Goal: Transaction & Acquisition: Subscribe to service/newsletter

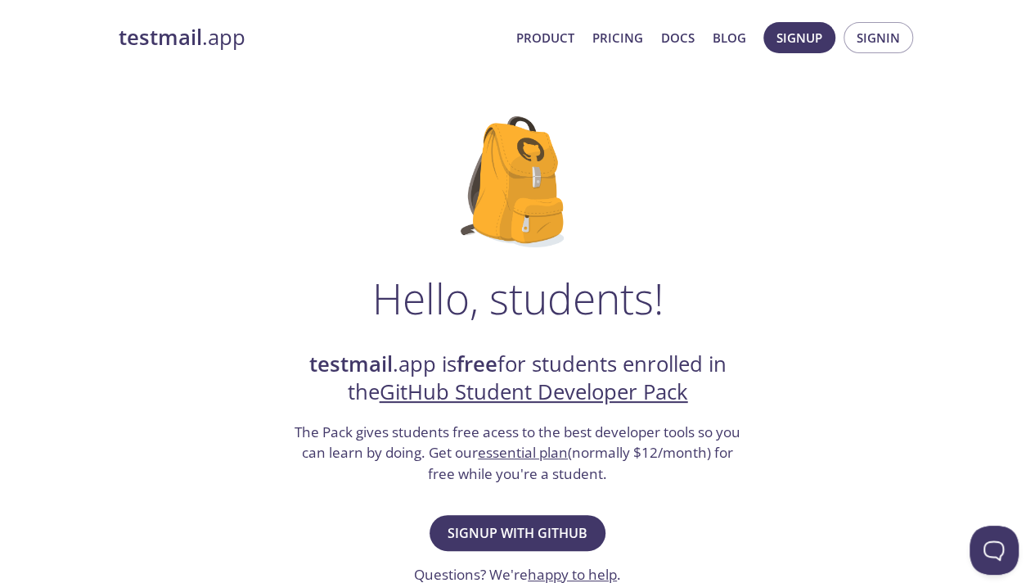
scroll to position [96, 0]
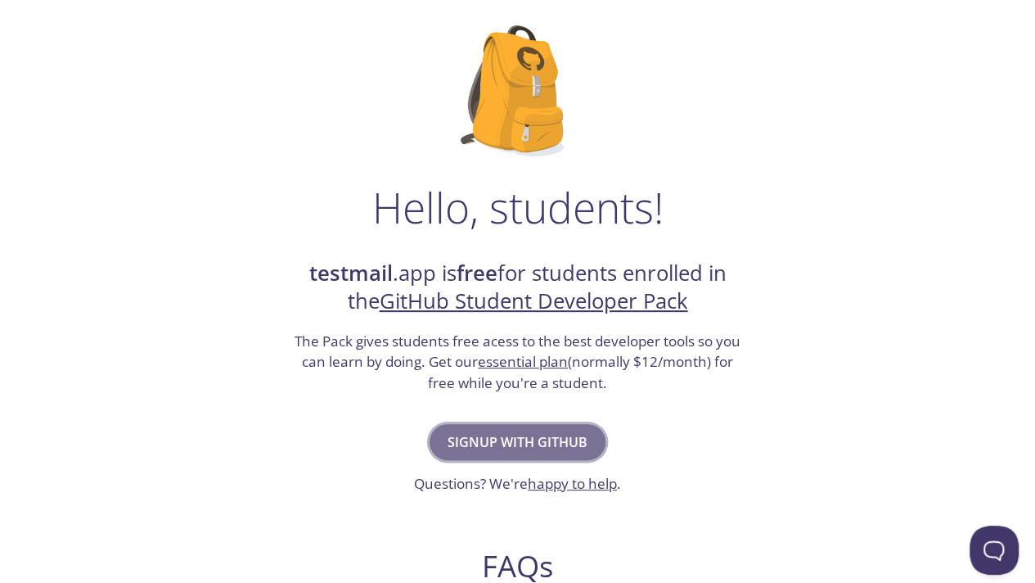
click at [552, 444] on span "Signup with GitHub" at bounding box center [518, 441] width 140 height 23
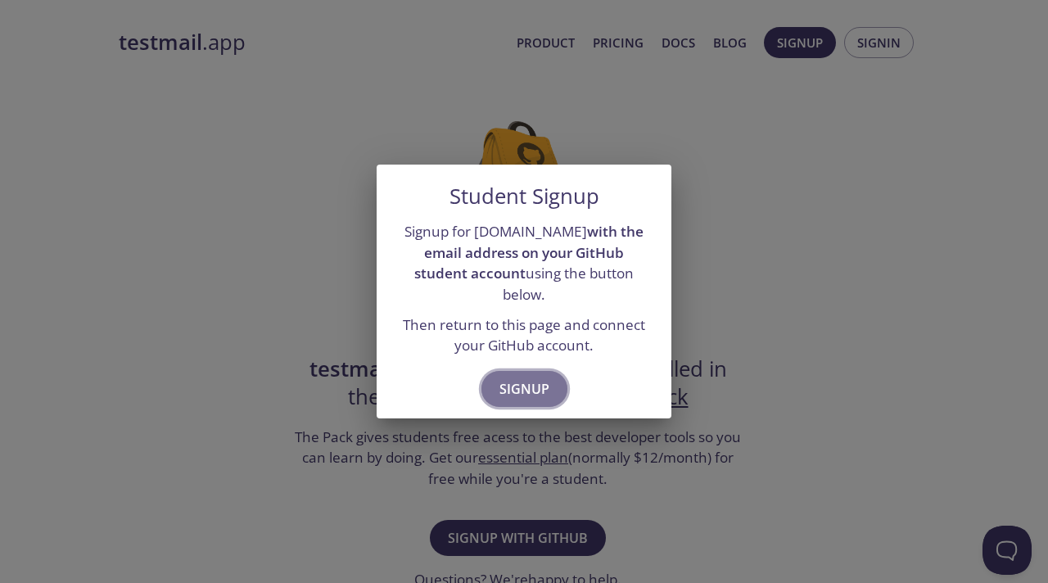
click at [553, 371] on button "Signup" at bounding box center [524, 389] width 86 height 36
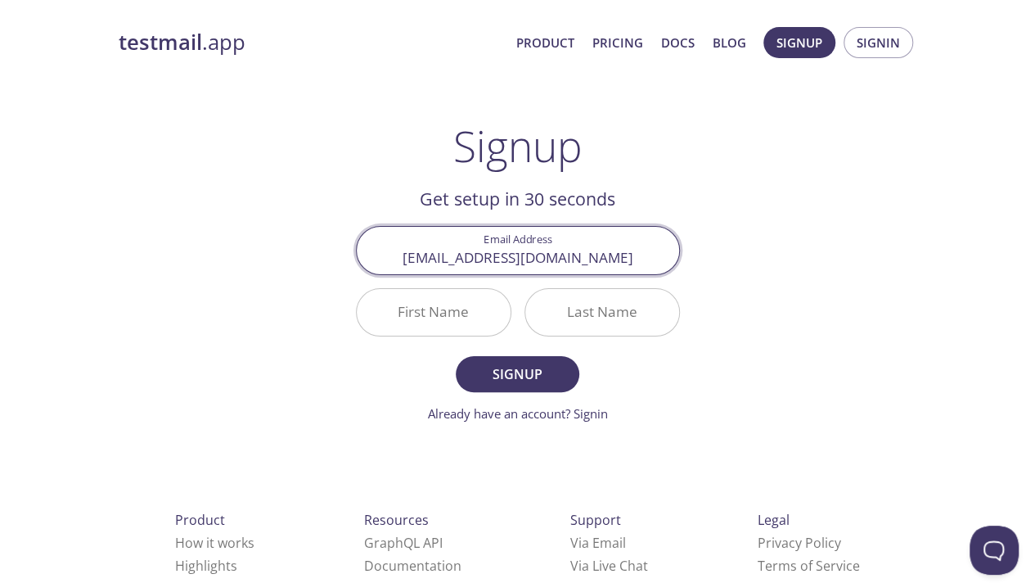
type input "[EMAIL_ADDRESS][DOMAIN_NAME]"
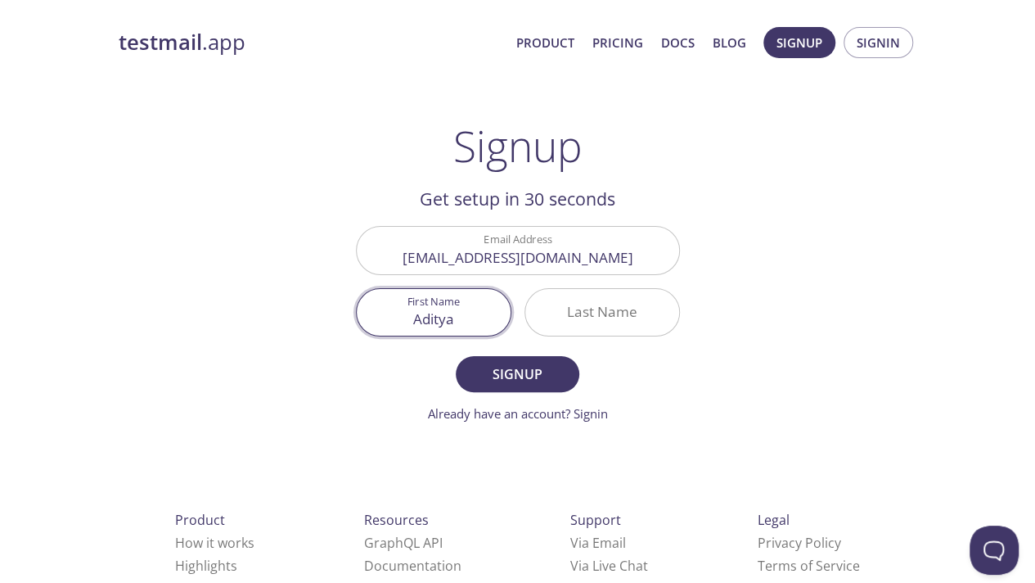
type input "Aditya"
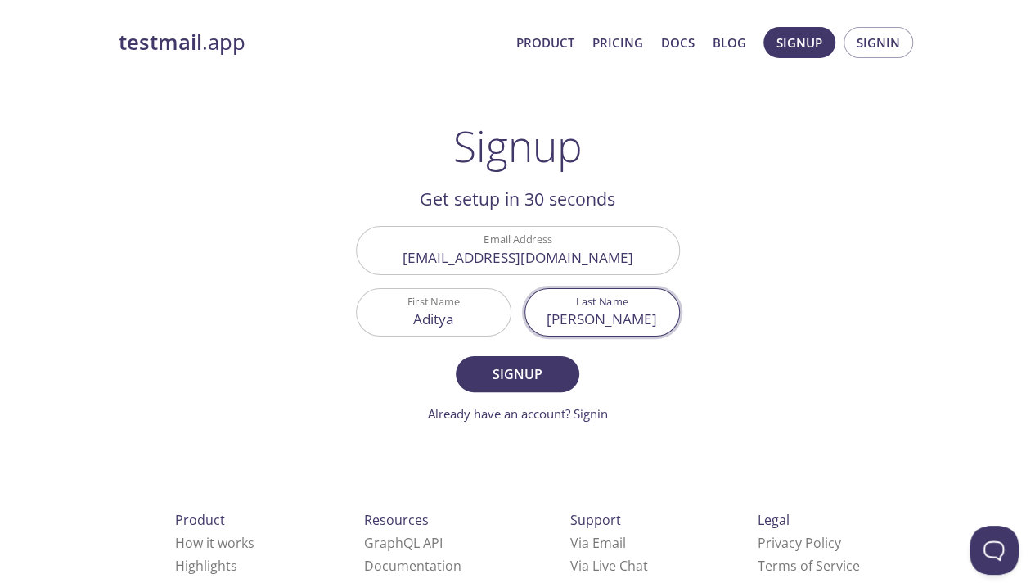
type input "[PERSON_NAME]"
click at [456, 356] on button "Signup" at bounding box center [517, 374] width 123 height 36
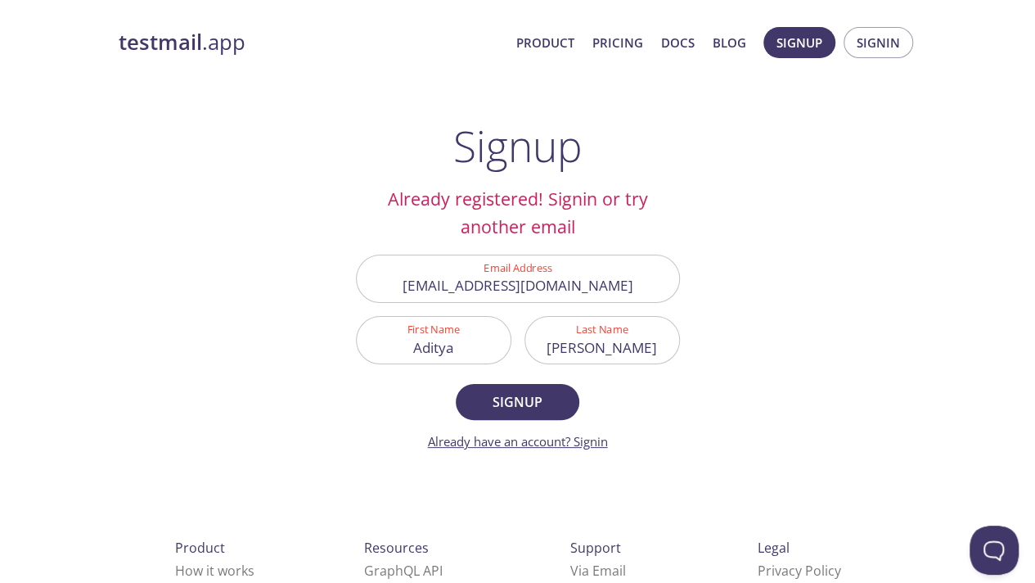
click at [602, 438] on link "Already have an account? Signin" at bounding box center [518, 441] width 180 height 16
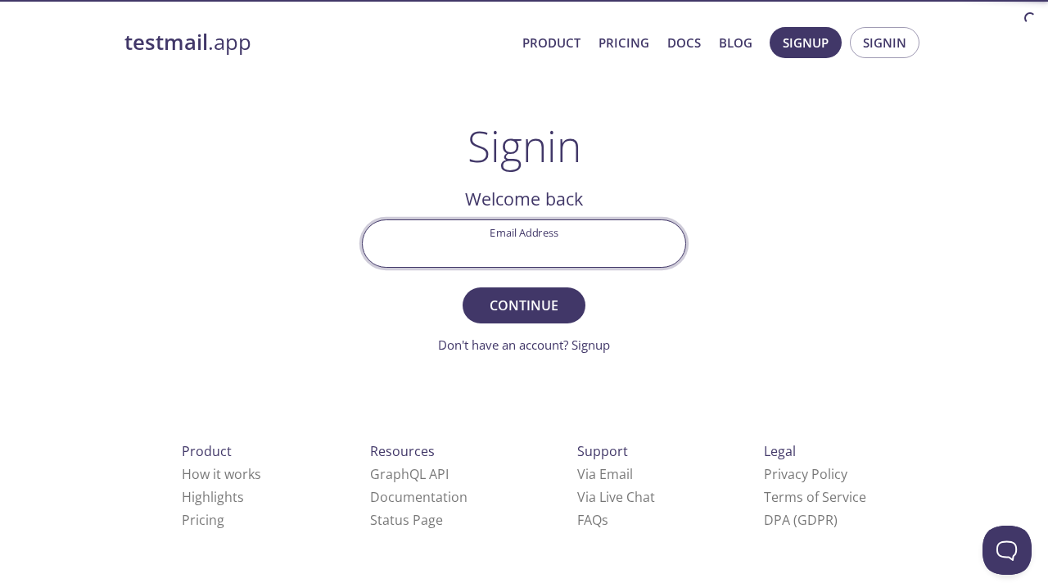
click at [595, 230] on input "Email Address" at bounding box center [524, 243] width 322 height 47
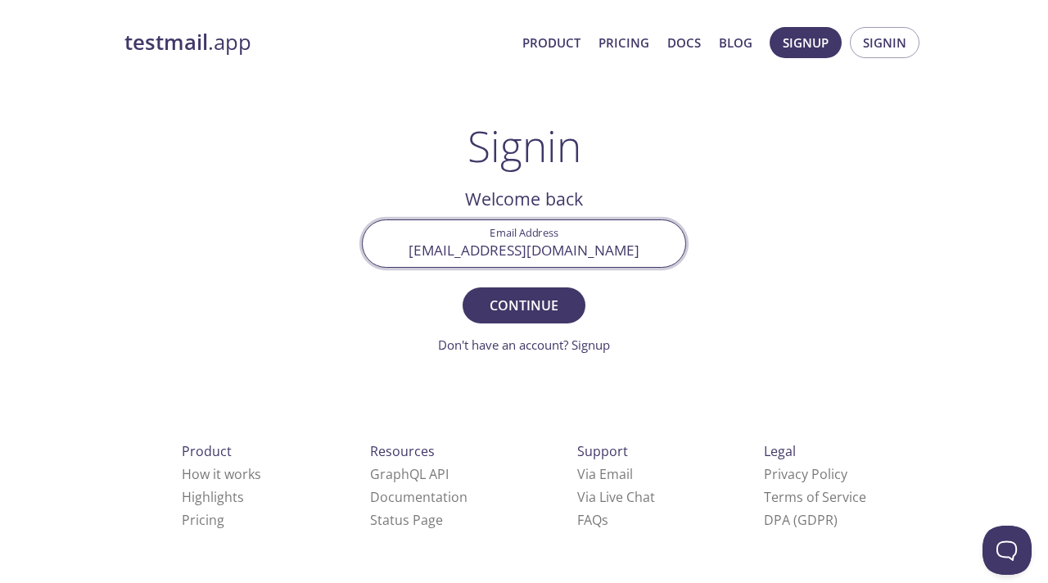
type input "[EMAIL_ADDRESS][DOMAIN_NAME]"
click at [462, 287] on button "Continue" at bounding box center [523, 305] width 123 height 36
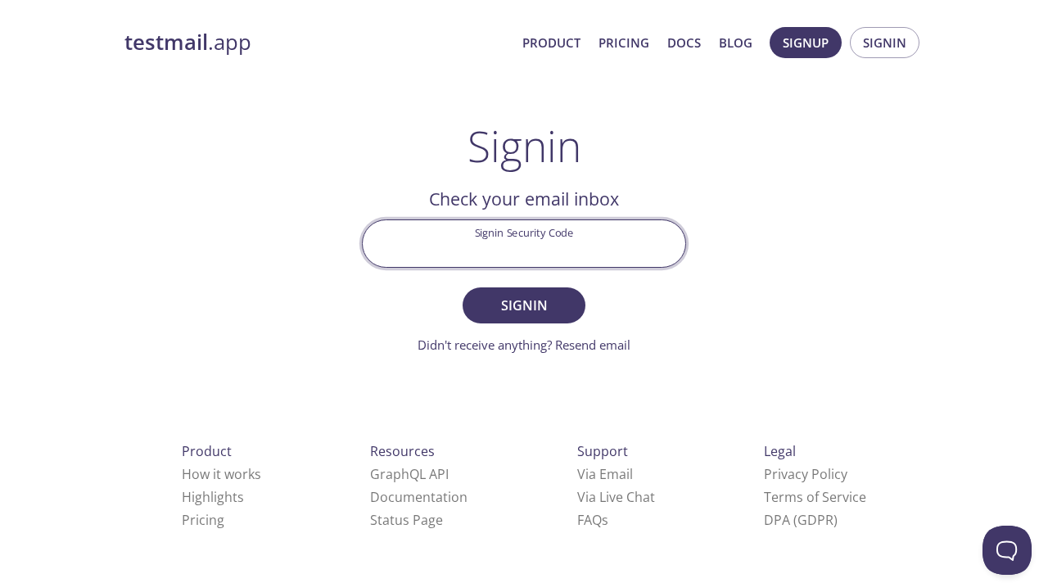
click at [595, 230] on input "Signin Security Code" at bounding box center [524, 243] width 322 height 47
paste input "QPE745G"
type input "QPE745G"
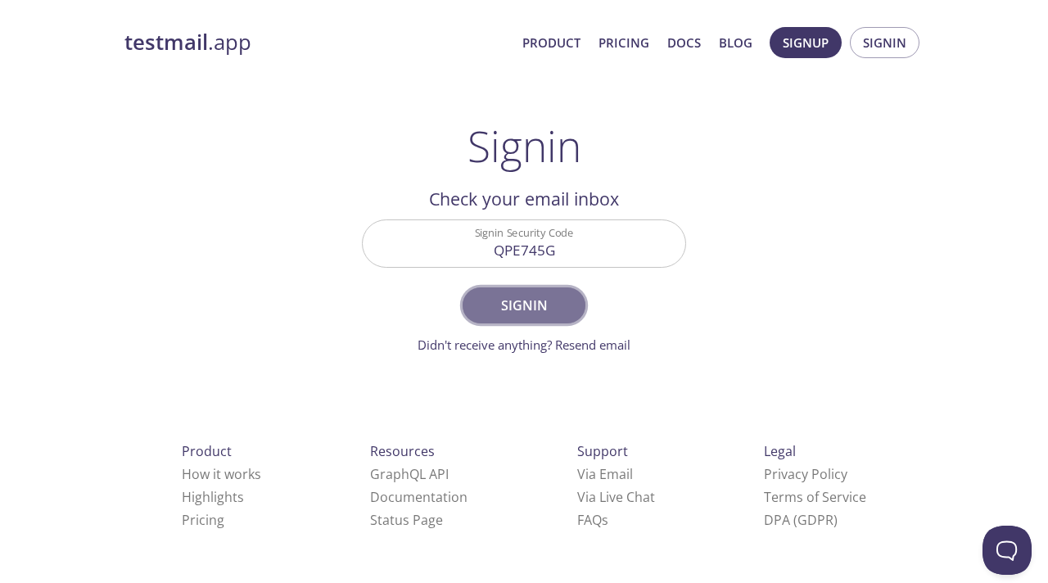
click at [573, 316] on button "Signin" at bounding box center [523, 305] width 123 height 36
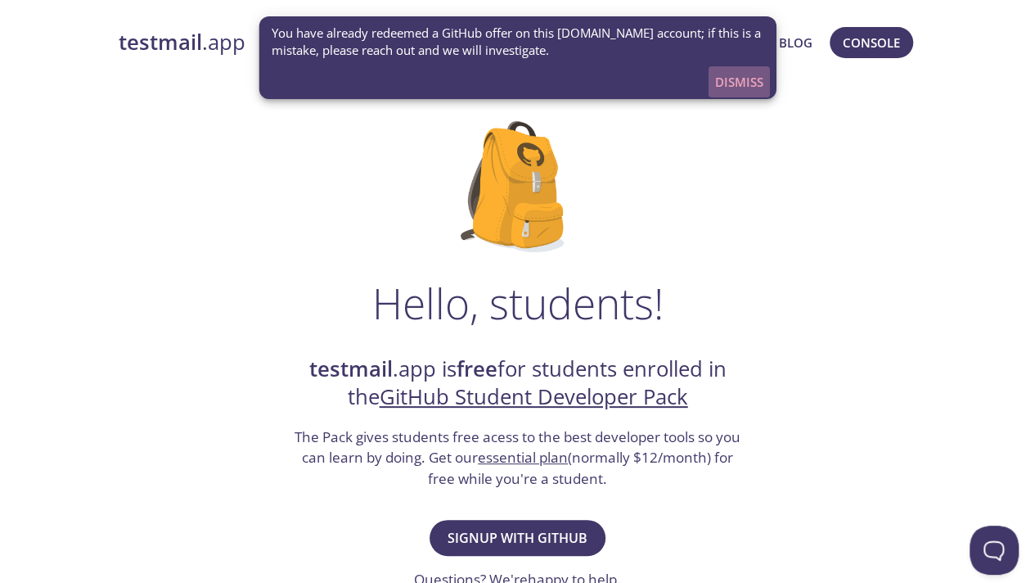
click at [742, 83] on span "Dismiss" at bounding box center [739, 81] width 48 height 21
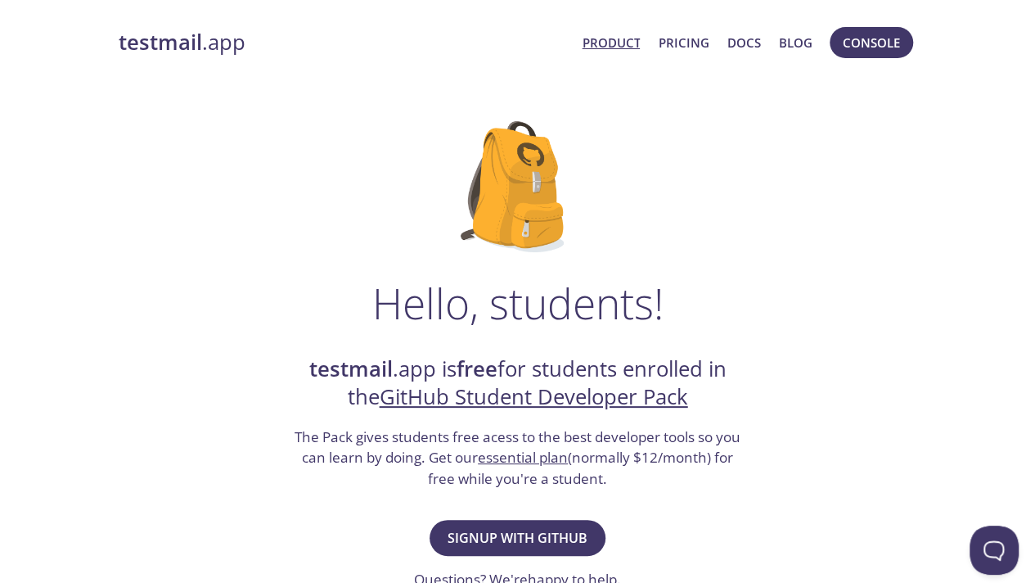
click at [611, 38] on link "Product" at bounding box center [611, 42] width 58 height 21
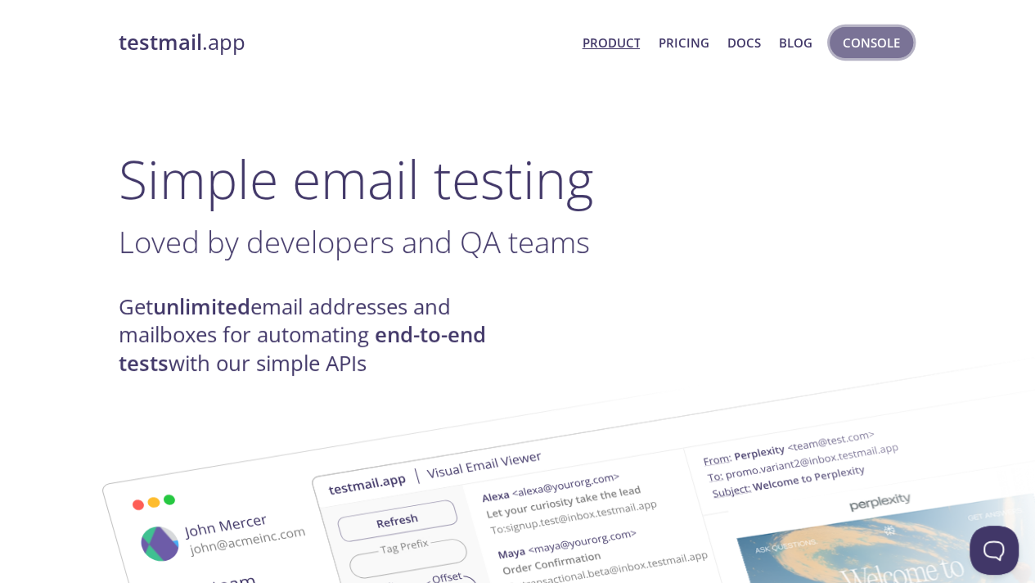
click at [890, 34] on span "Console" at bounding box center [871, 42] width 57 height 21
click at [890, 32] on span "Console" at bounding box center [871, 42] width 57 height 21
